Goal: Transaction & Acquisition: Download file/media

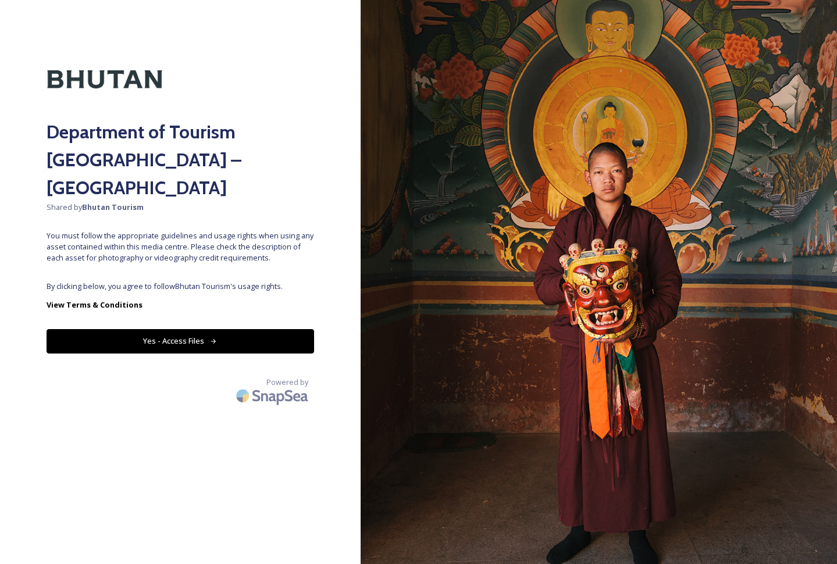
click at [211, 329] on button "Yes - Access Files" at bounding box center [181, 341] width 268 height 24
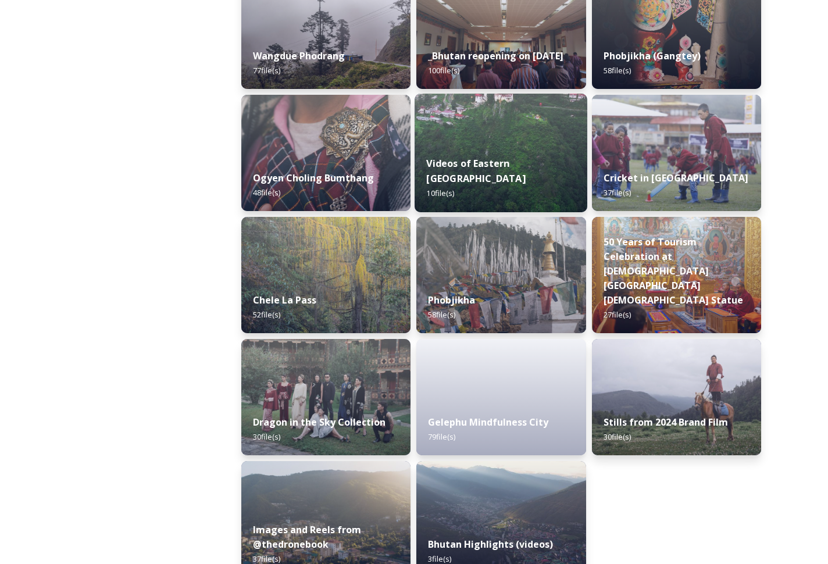
scroll to position [1826, 0]
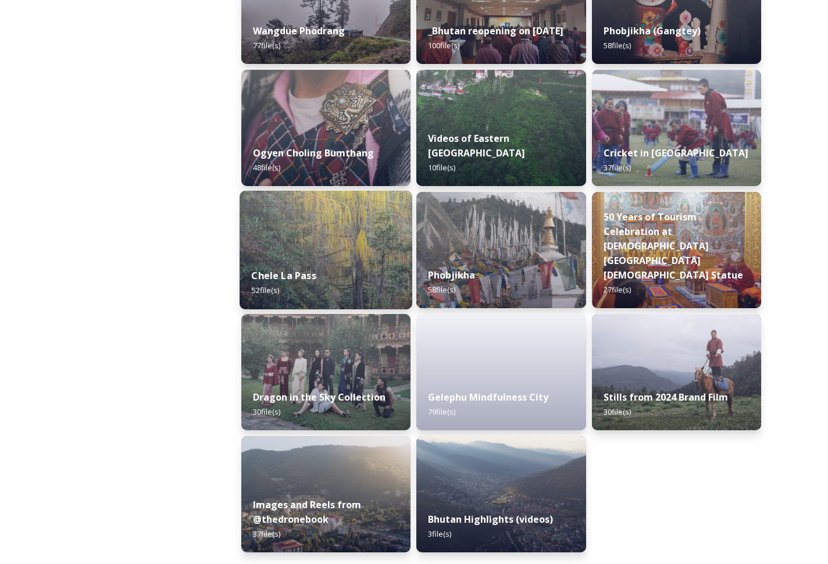
click at [377, 263] on div "Chele La Pass 52 file(s)" at bounding box center [326, 282] width 173 height 53
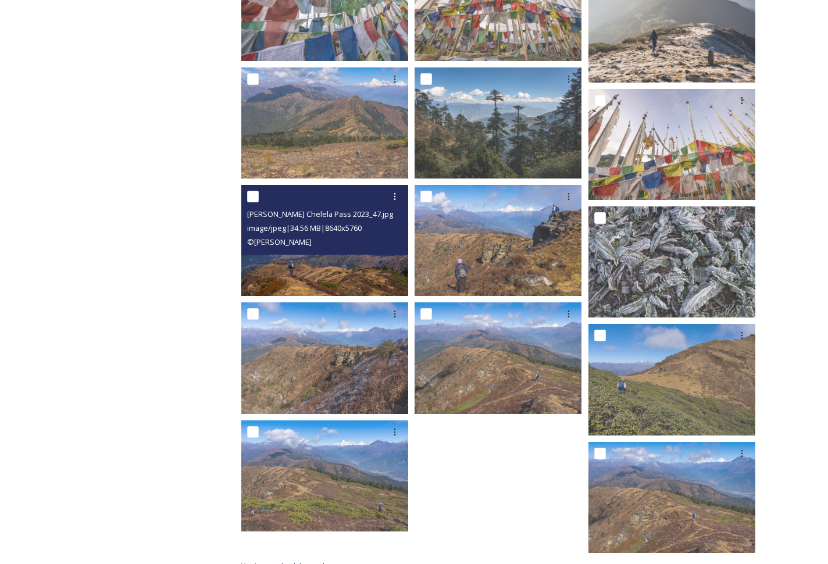
scroll to position [1786, 0]
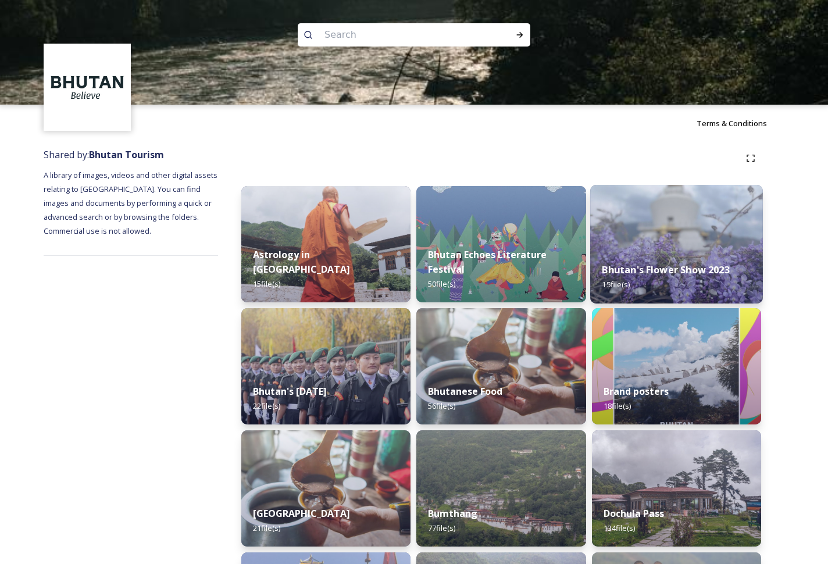
click at [622, 226] on img at bounding box center [676, 244] width 173 height 119
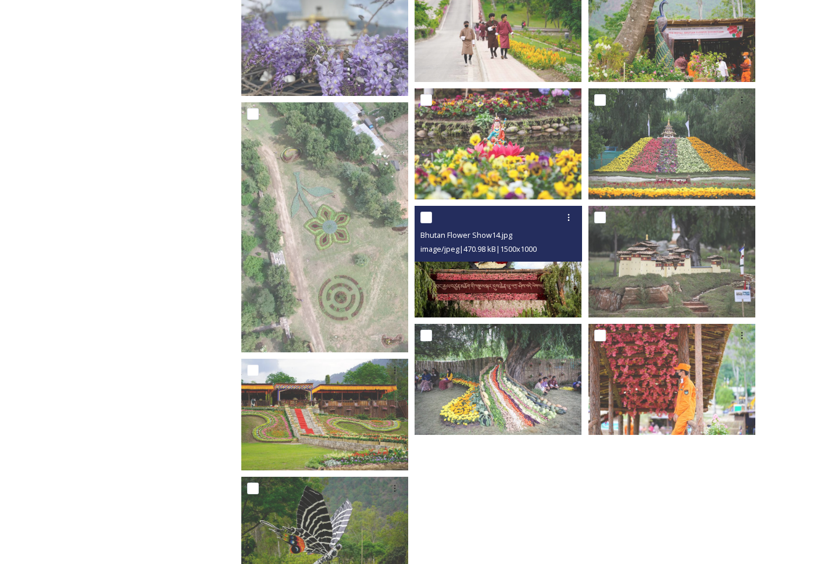
scroll to position [417, 0]
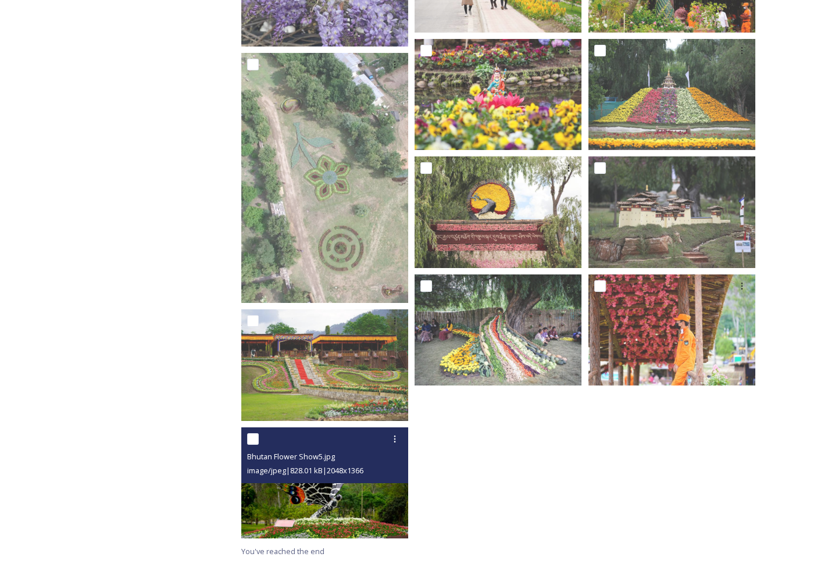
click at [311, 487] on img at bounding box center [324, 482] width 167 height 111
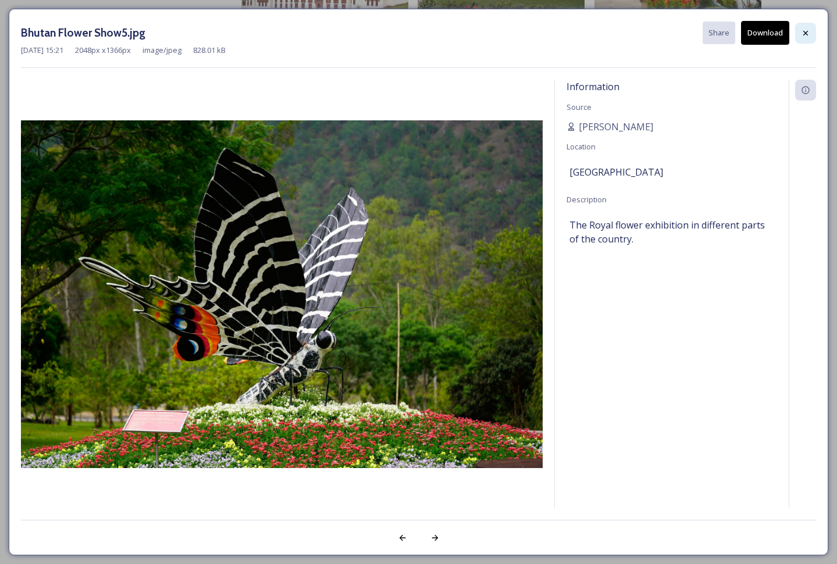
click at [804, 34] on icon at bounding box center [805, 32] width 5 height 5
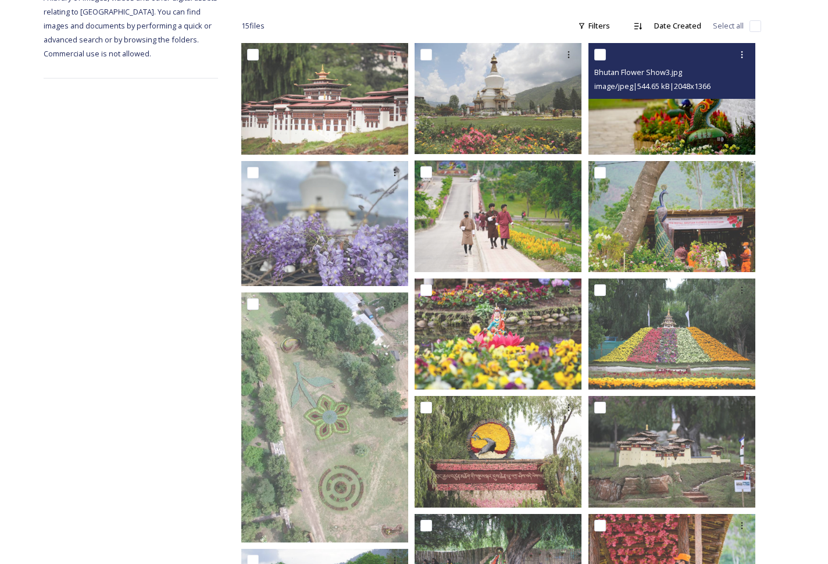
scroll to position [0, 0]
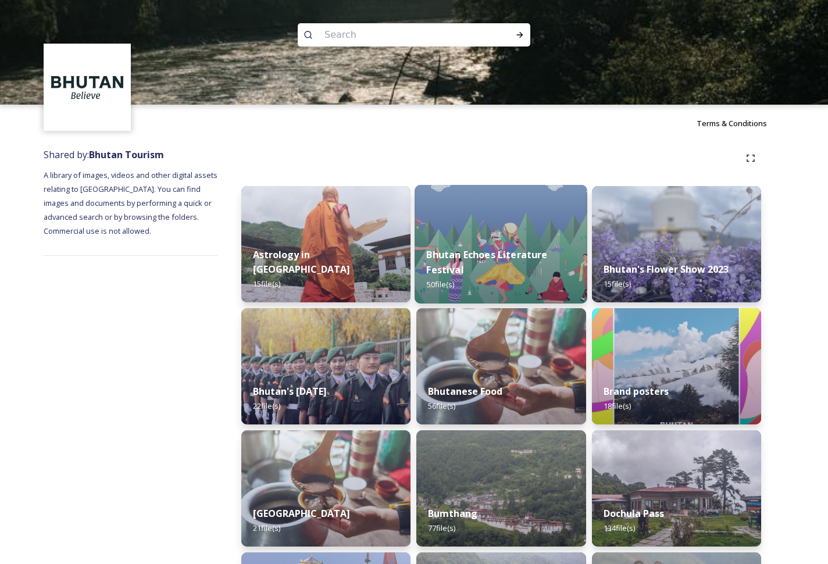
click at [484, 277] on div "Bhutan Echoes Literature Festival 50 file(s)" at bounding box center [501, 269] width 173 height 67
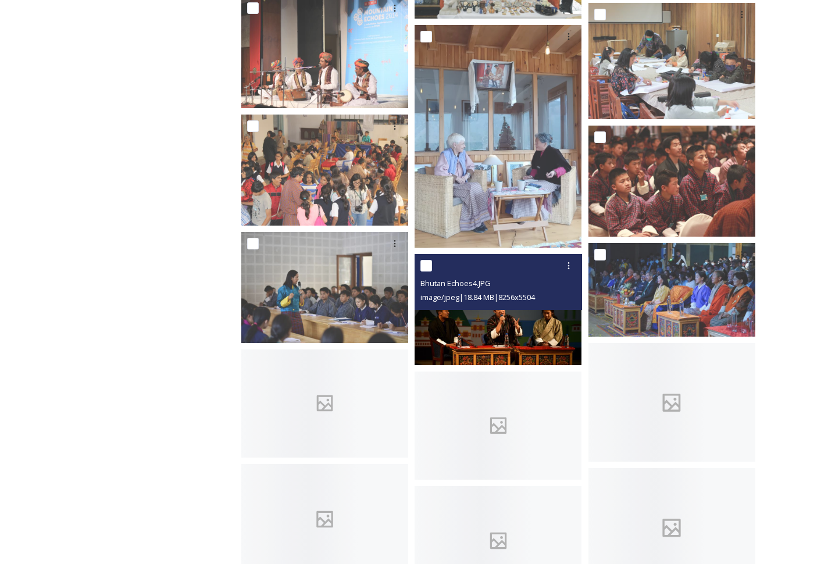
scroll to position [689, 0]
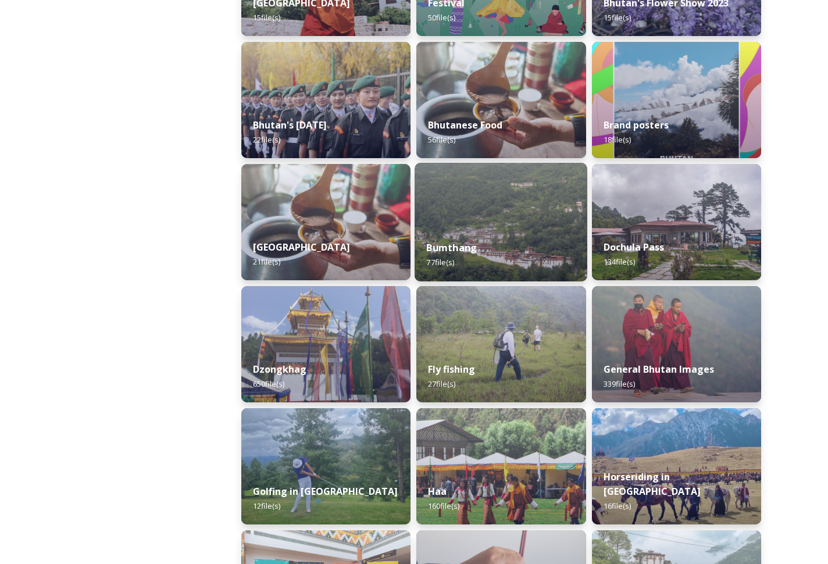
scroll to position [327, 0]
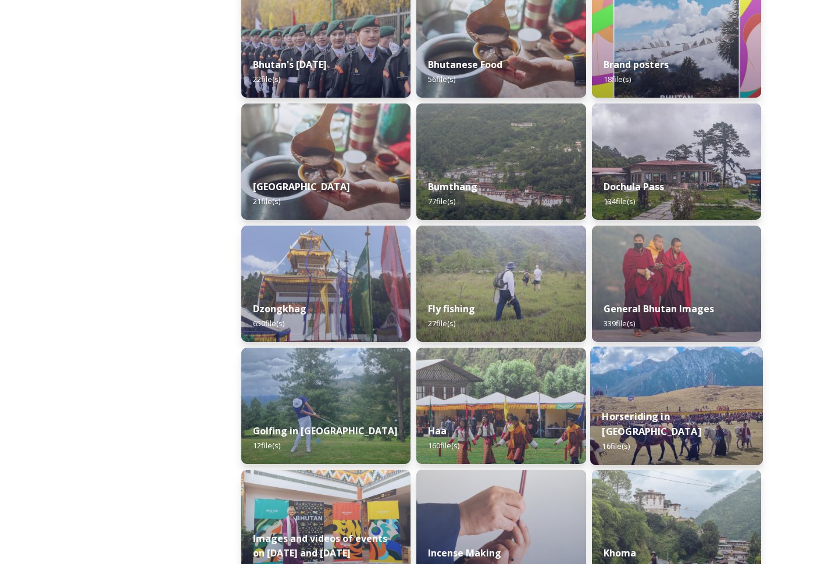
click at [653, 391] on img at bounding box center [676, 406] width 173 height 119
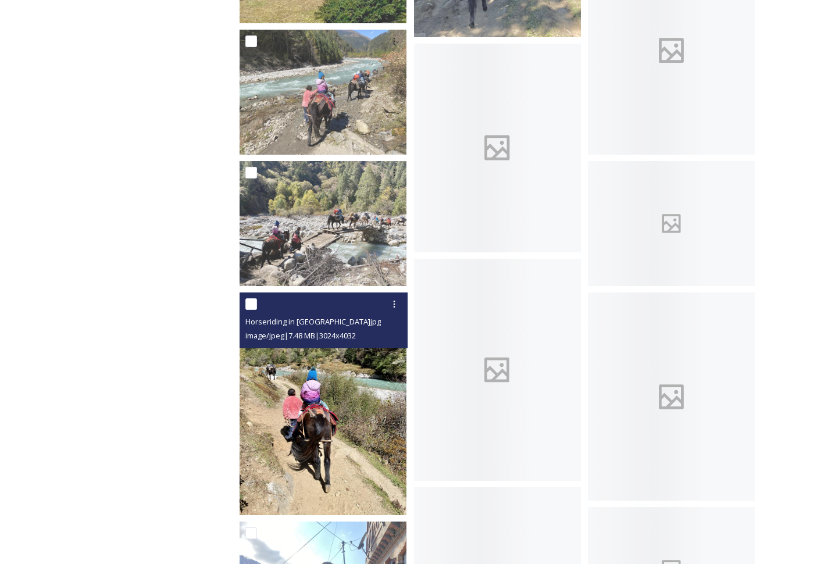
scroll to position [34, 0]
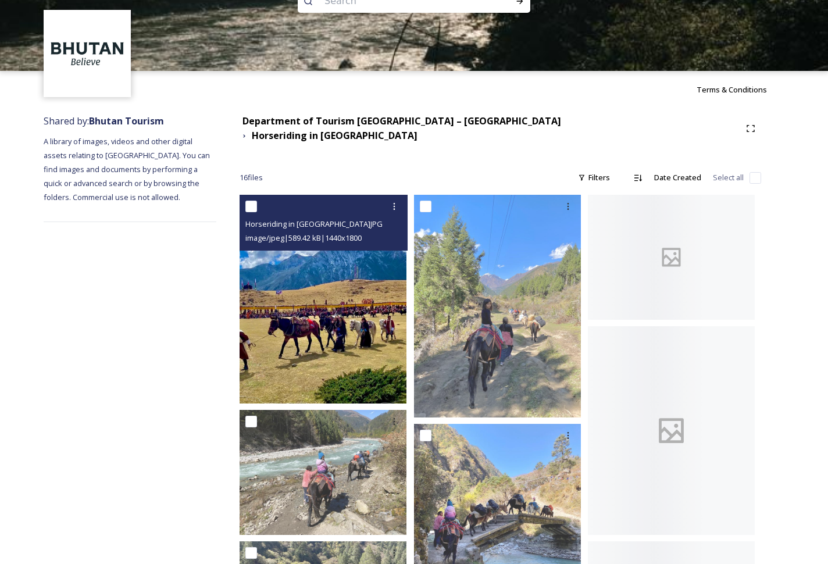
click at [350, 350] on img at bounding box center [323, 299] width 167 height 209
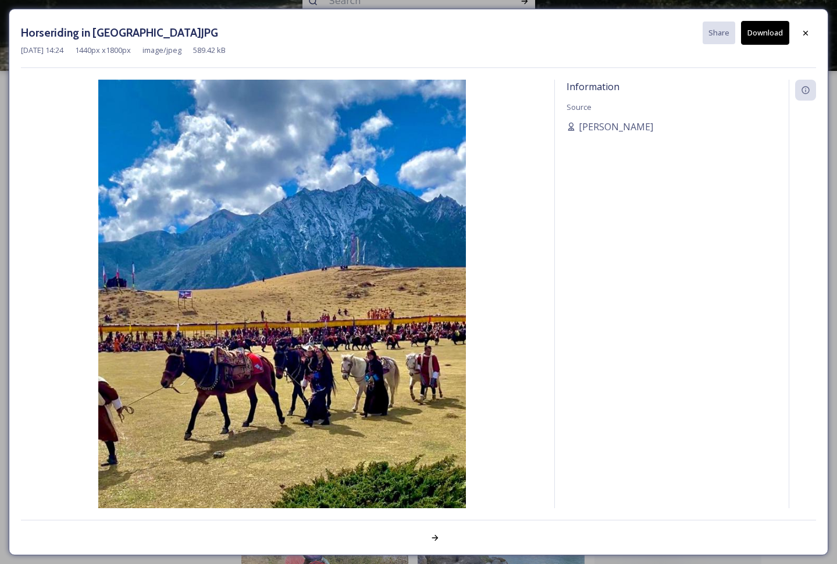
click at [379, 330] on img at bounding box center [282, 309] width 522 height 459
click at [763, 30] on button "Download" at bounding box center [765, 33] width 48 height 24
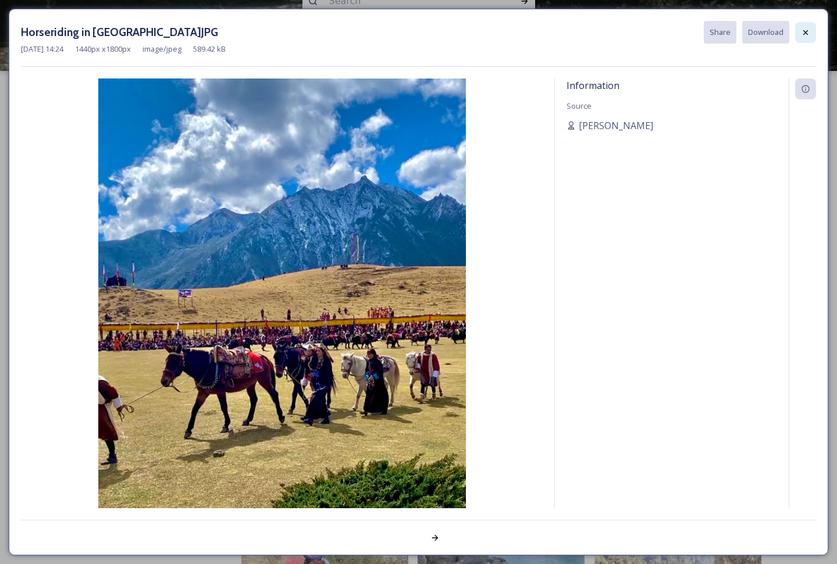
click at [808, 34] on icon at bounding box center [805, 32] width 9 height 9
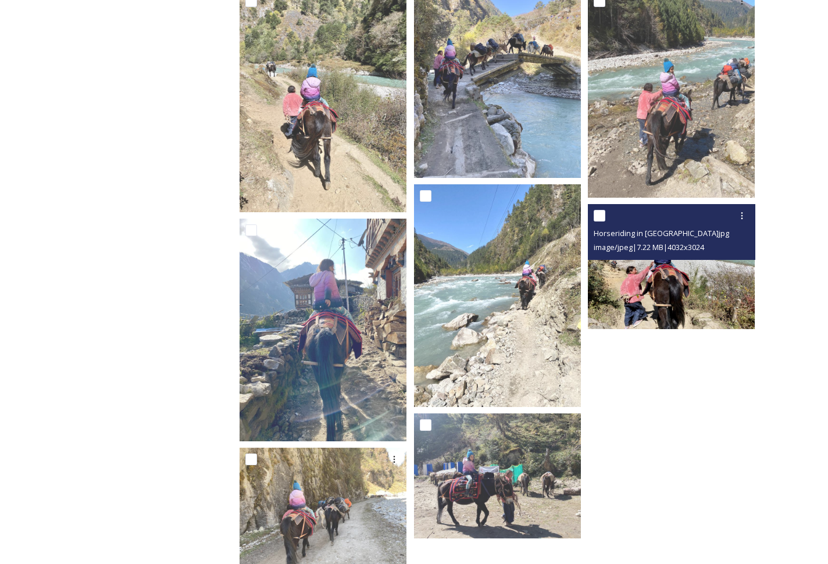
scroll to position [743, 0]
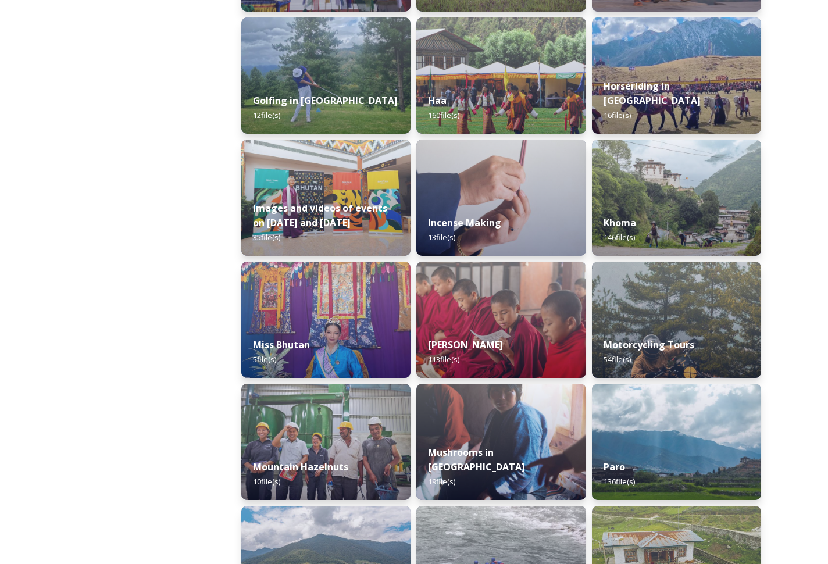
scroll to position [736, 0]
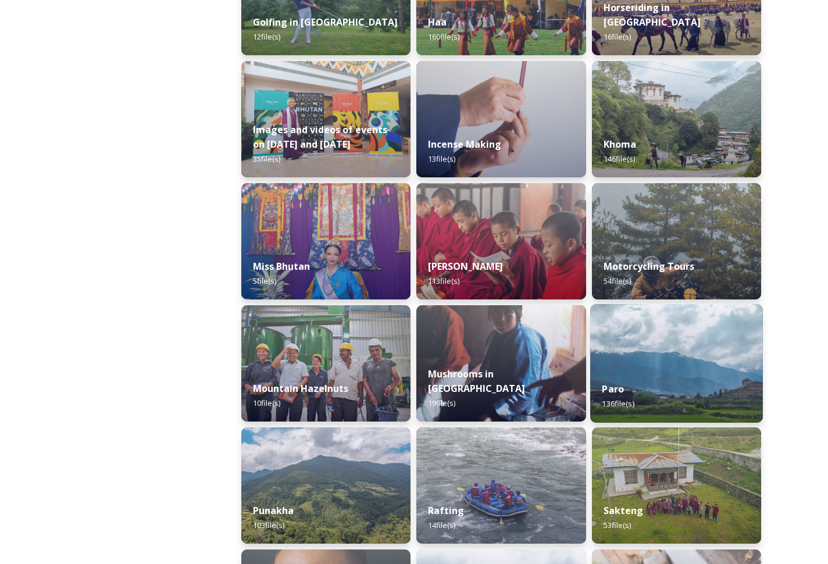
click at [658, 322] on img at bounding box center [676, 363] width 173 height 119
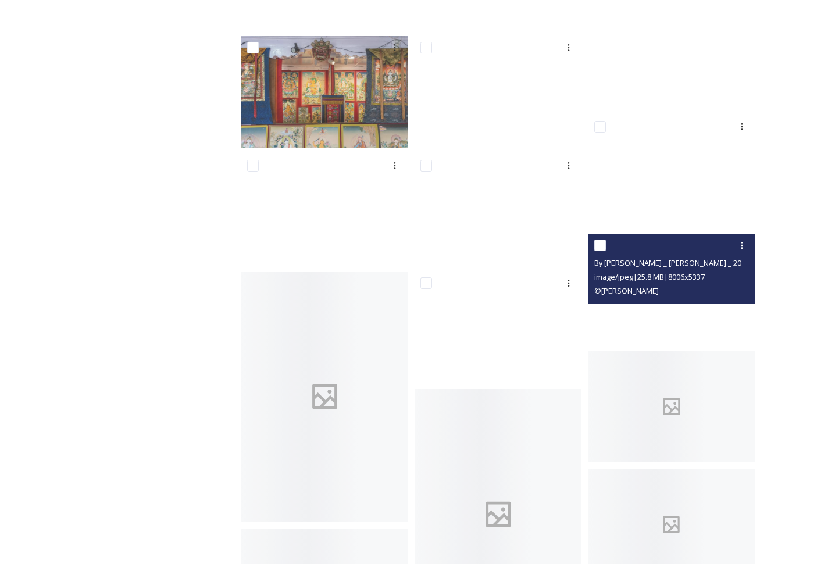
scroll to position [3375, 0]
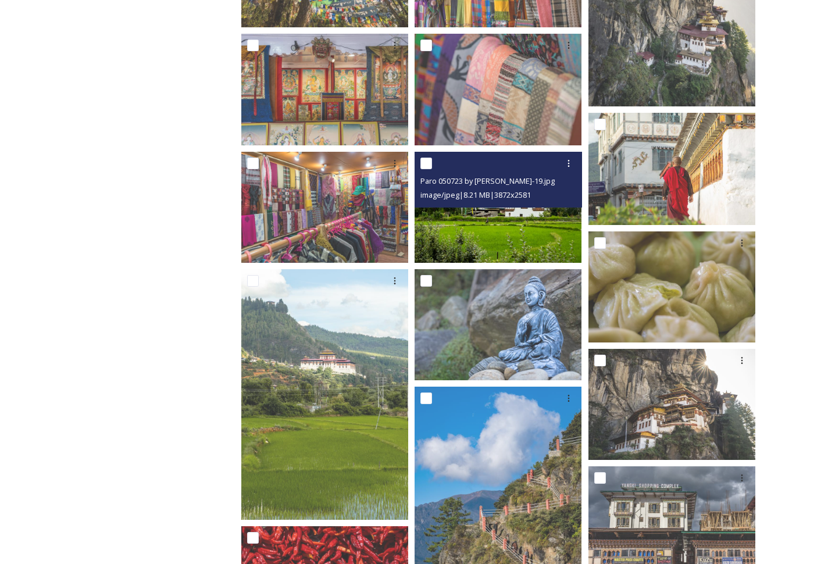
click at [558, 248] on img at bounding box center [498, 207] width 167 height 111
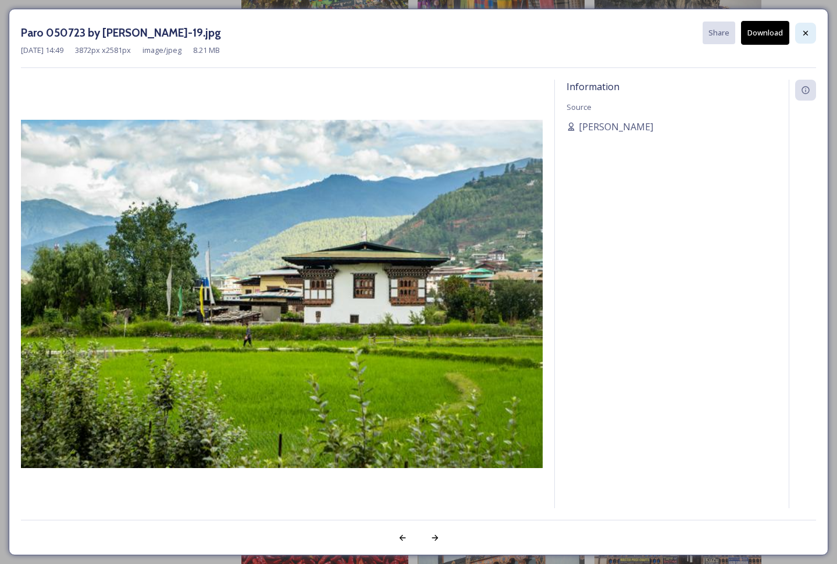
click at [807, 32] on icon at bounding box center [805, 32] width 9 height 9
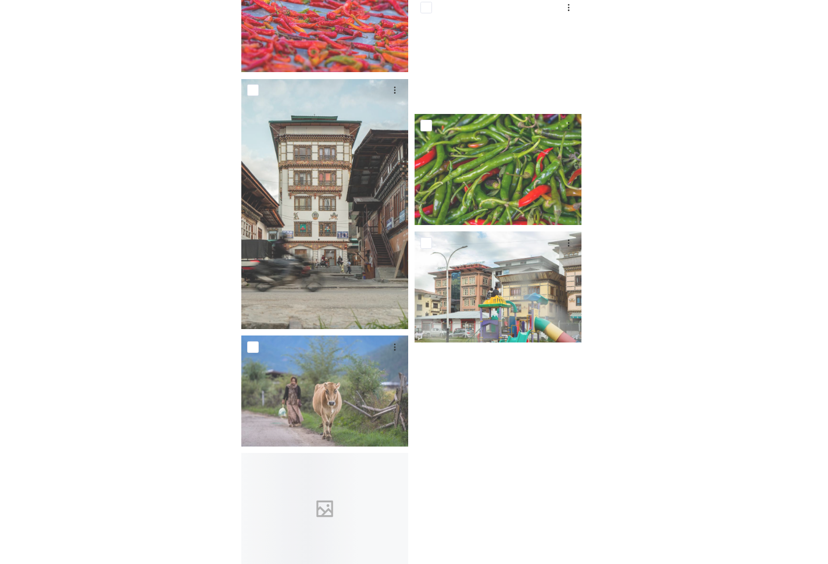
scroll to position [6318, 0]
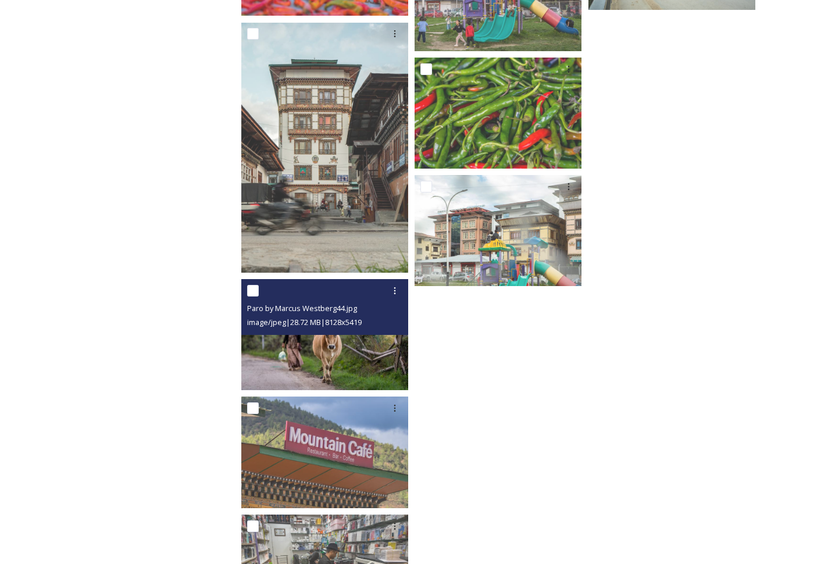
click at [351, 344] on img at bounding box center [324, 334] width 167 height 111
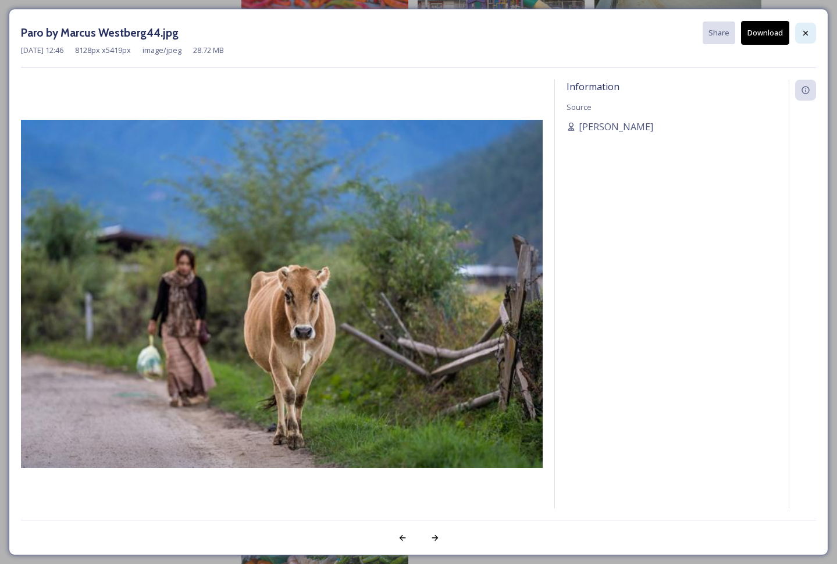
click at [804, 33] on icon at bounding box center [805, 32] width 9 height 9
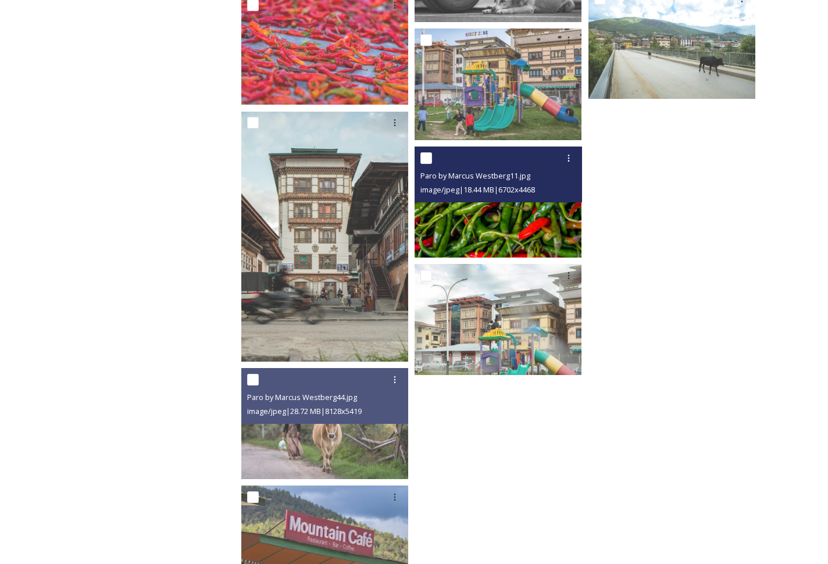
scroll to position [5834, 0]
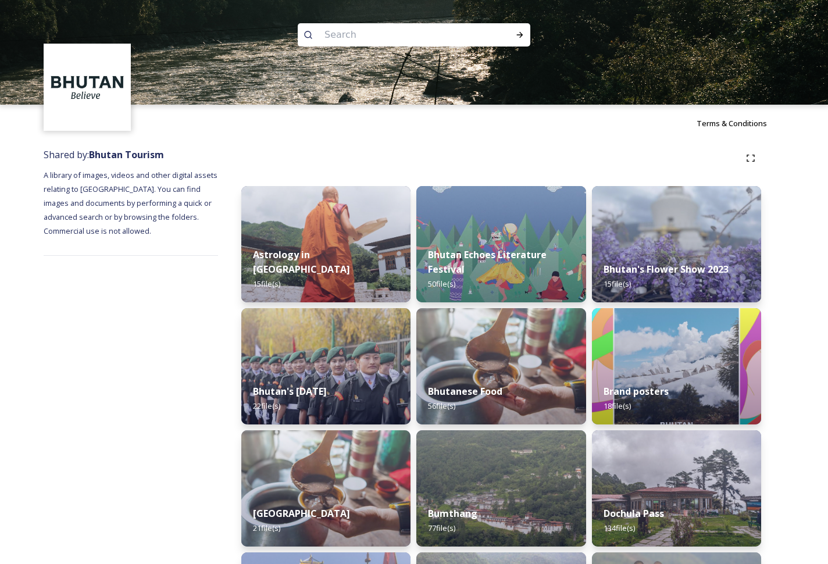
click at [483, 75] on img at bounding box center [414, 52] width 828 height 105
